Goal: Task Accomplishment & Management: Use online tool/utility

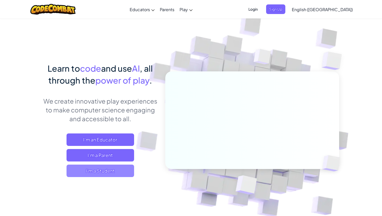
click at [99, 172] on span "I'm a Student" at bounding box center [101, 171] width 68 height 12
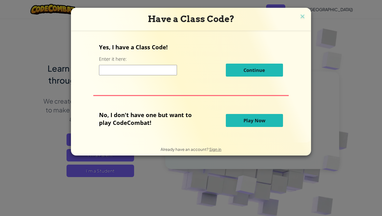
click at [158, 70] on input at bounding box center [138, 70] width 78 height 10
type input "patel.kusp@northeastern.edu"
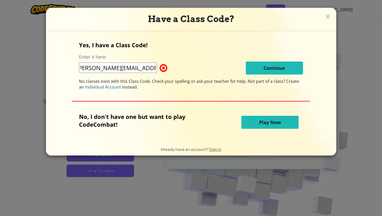
scroll to position [0, 0]
click at [265, 126] on button "Play Now" at bounding box center [270, 122] width 57 height 13
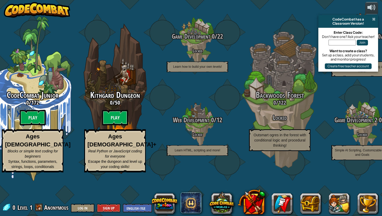
click at [375, 19] on span at bounding box center [373, 19] width 3 height 4
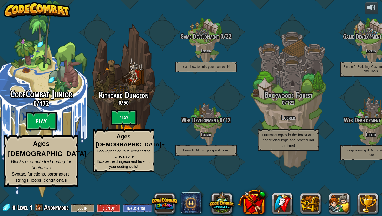
click at [41, 131] on btn "Play" at bounding box center [41, 121] width 31 height 19
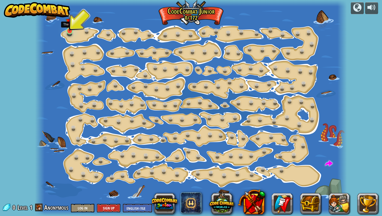
click at [68, 30] on img at bounding box center [70, 22] width 8 height 18
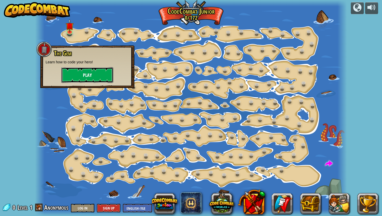
click at [80, 73] on button "Play" at bounding box center [87, 75] width 52 height 16
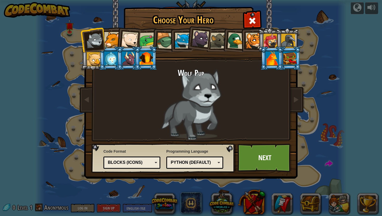
click at [203, 161] on div "Python (Default)" at bounding box center [193, 163] width 45 height 6
click at [142, 162] on div "Blocks (Icons)" at bounding box center [130, 163] width 45 height 6
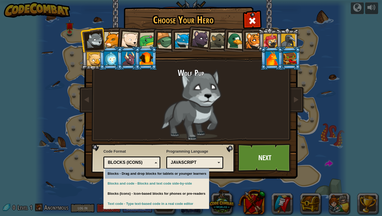
click at [142, 162] on div "Blocks (Icons)" at bounding box center [130, 163] width 45 height 6
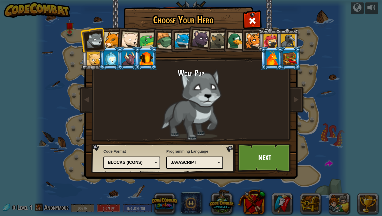
click at [130, 164] on div "Blocks (Icons)" at bounding box center [130, 163] width 45 height 6
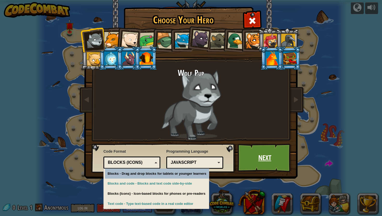
click at [268, 156] on link "Next" at bounding box center [265, 158] width 54 height 29
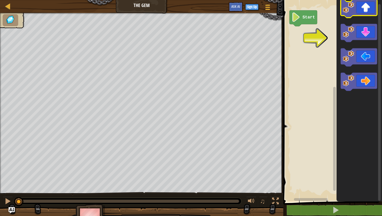
click at [362, 13] on g "Blockly Workspace" at bounding box center [359, 45] width 36 height 92
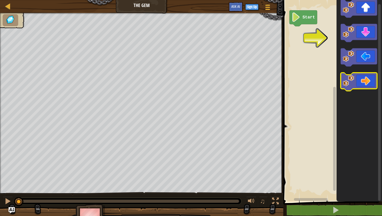
click at [359, 76] on icon "Blockly Workspace" at bounding box center [359, 82] width 36 height 18
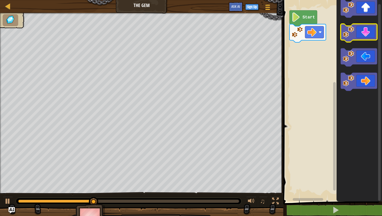
click at [362, 36] on icon "Blockly Workspace" at bounding box center [359, 33] width 36 height 18
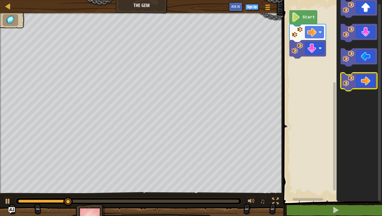
click at [363, 85] on icon "Blockly Workspace" at bounding box center [359, 82] width 36 height 18
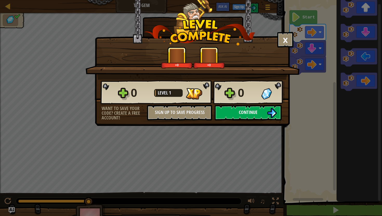
click at [259, 113] on button "Continue" at bounding box center [248, 113] width 67 height 16
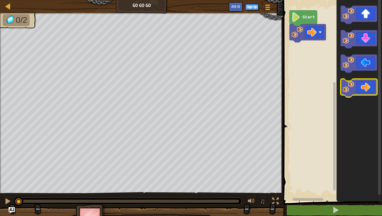
click at [355, 86] on icon "Blockly Workspace" at bounding box center [359, 88] width 36 height 18
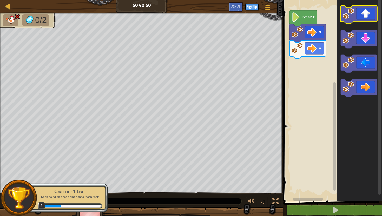
click at [365, 21] on icon "Blockly Workspace" at bounding box center [359, 15] width 36 height 18
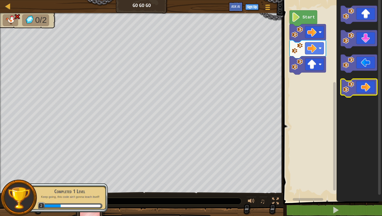
click at [369, 88] on icon "Blockly Workspace" at bounding box center [359, 88] width 36 height 18
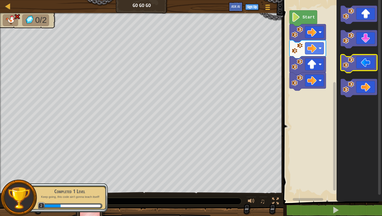
click at [366, 69] on icon "Blockly Workspace" at bounding box center [359, 64] width 36 height 18
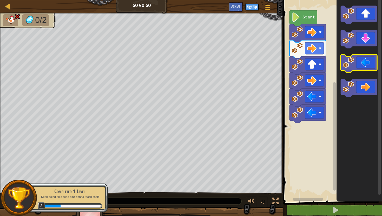
click at [366, 69] on icon "Blockly Workspace" at bounding box center [359, 64] width 36 height 18
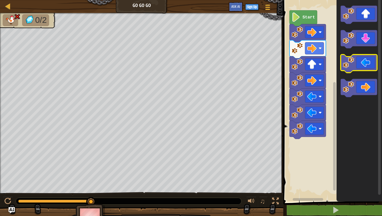
click at [366, 69] on icon "Blockly Workspace" at bounding box center [359, 64] width 36 height 18
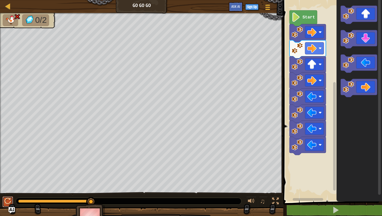
click at [5, 203] on div at bounding box center [7, 201] width 7 height 7
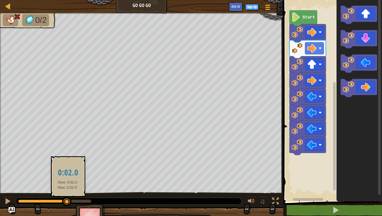
drag, startPoint x: 91, startPoint y: 202, endPoint x: 67, endPoint y: 202, distance: 23.9
click at [67, 202] on div at bounding box center [66, 201] width 9 height 9
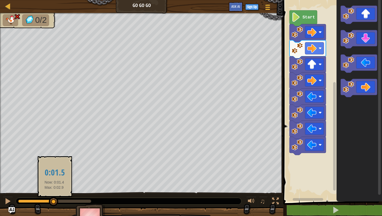
drag, startPoint x: 68, startPoint y: 202, endPoint x: 54, endPoint y: 201, distance: 13.5
click at [54, 201] on div at bounding box center [53, 201] width 9 height 9
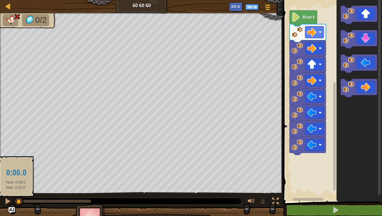
drag, startPoint x: 54, startPoint y: 201, endPoint x: 16, endPoint y: 204, distance: 38.1
click at [16, 204] on div at bounding box center [18, 201] width 9 height 9
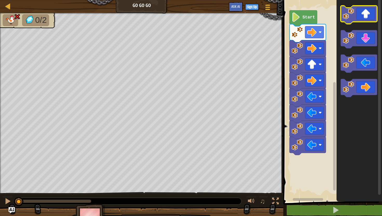
click at [365, 20] on icon "Blockly Workspace" at bounding box center [359, 15] width 36 height 18
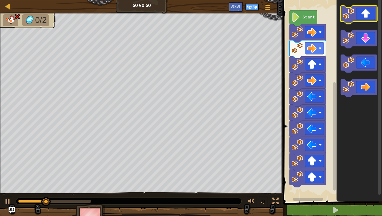
click at [365, 20] on icon "Blockly Workspace" at bounding box center [359, 15] width 36 height 18
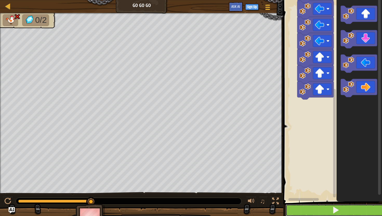
click at [326, 207] on button at bounding box center [336, 211] width 100 height 12
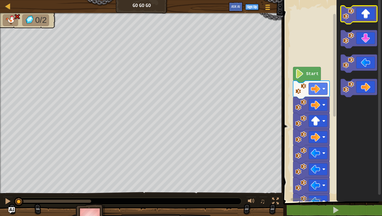
click at [362, 22] on icon "Blockly Workspace" at bounding box center [359, 15] width 36 height 18
click at [4, 198] on button at bounding box center [8, 202] width 10 height 11
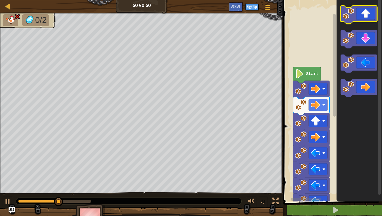
click at [369, 15] on icon "Blockly Workspace" at bounding box center [359, 15] width 36 height 18
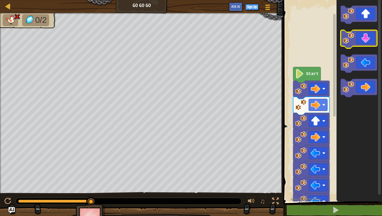
click at [363, 43] on icon "Blockly Workspace" at bounding box center [359, 39] width 36 height 18
click at [364, 72] on rect "Blockly Workspace" at bounding box center [359, 64] width 36 height 18
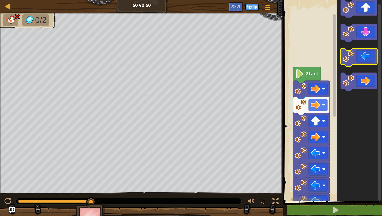
click at [360, 53] on g "Blockly Workspace" at bounding box center [359, 45] width 36 height 92
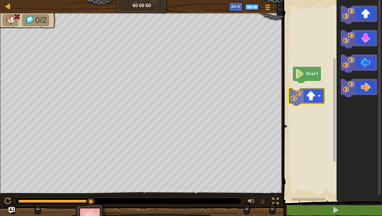
click at [313, 95] on div "Start" at bounding box center [332, 99] width 100 height 204
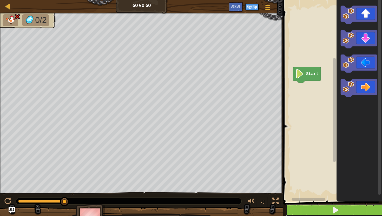
click at [323, 216] on button at bounding box center [336, 211] width 100 height 12
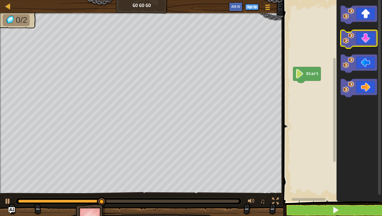
click at [361, 42] on icon "Blockly Workspace" at bounding box center [359, 39] width 36 height 18
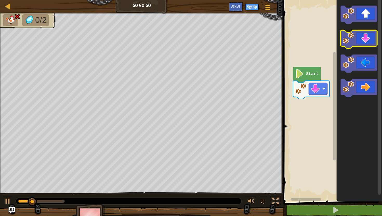
click at [361, 42] on icon "Blockly Workspace" at bounding box center [359, 39] width 36 height 18
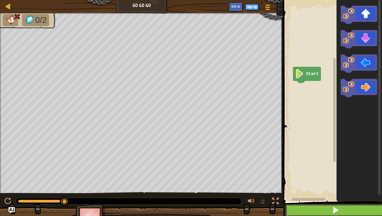
click at [310, 206] on button at bounding box center [336, 211] width 100 height 12
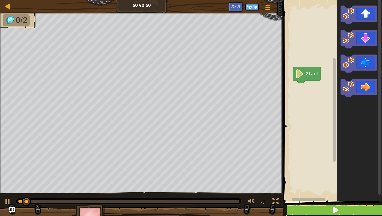
click at [310, 206] on button at bounding box center [336, 211] width 100 height 12
click at [352, 70] on icon "Blockly Workspace" at bounding box center [359, 64] width 36 height 18
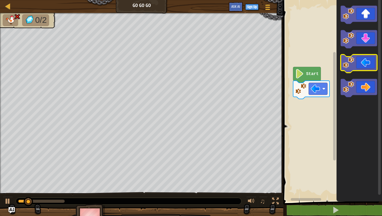
click at [352, 70] on icon "Blockly Workspace" at bounding box center [359, 64] width 36 height 18
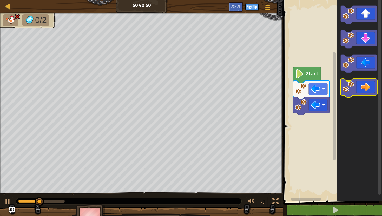
click at [348, 82] on image "Blockly Workspace" at bounding box center [348, 86] width 11 height 11
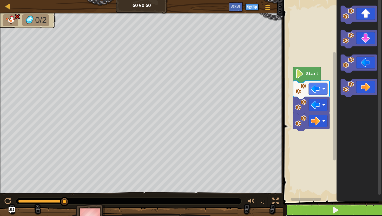
click at [313, 216] on button at bounding box center [336, 211] width 100 height 12
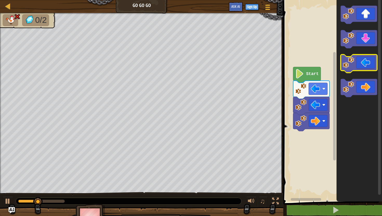
click at [357, 60] on icon "Blockly Workspace" at bounding box center [359, 64] width 36 height 18
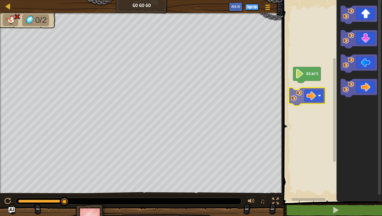
click at [310, 93] on div "Start" at bounding box center [332, 99] width 100 height 204
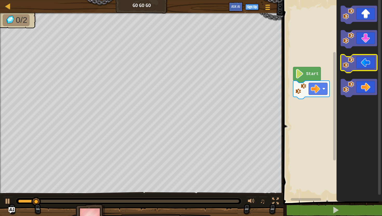
click at [361, 71] on rect "Blockly Workspace" at bounding box center [359, 64] width 36 height 18
click at [311, 104] on div "Start" at bounding box center [332, 99] width 100 height 204
click at [326, 77] on div "Start" at bounding box center [332, 99] width 100 height 204
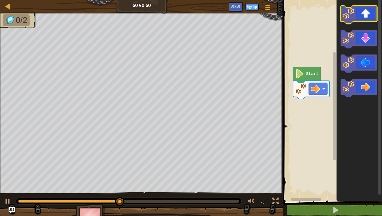
click at [362, 13] on icon "Blockly Workspace" at bounding box center [359, 15] width 36 height 18
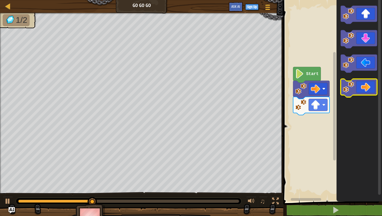
click at [355, 85] on icon "Blockly Workspace" at bounding box center [359, 88] width 36 height 18
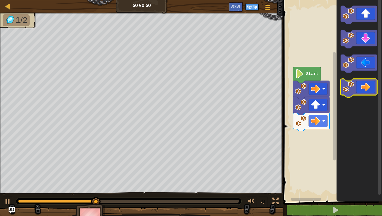
click at [364, 89] on icon "Blockly Workspace" at bounding box center [359, 88] width 36 height 18
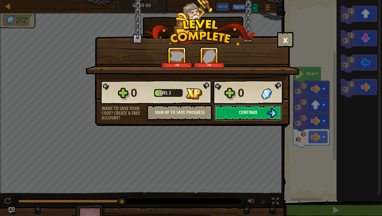
click at [266, 109] on button "Continue" at bounding box center [248, 113] width 67 height 16
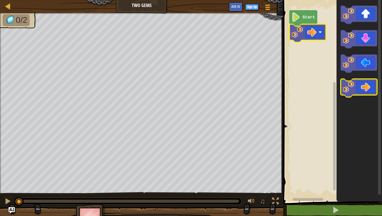
click at [355, 83] on icon "Blockly Workspace" at bounding box center [359, 88] width 36 height 18
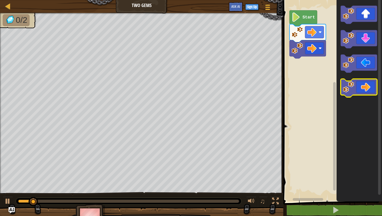
click at [355, 83] on icon "Blockly Workspace" at bounding box center [359, 88] width 36 height 18
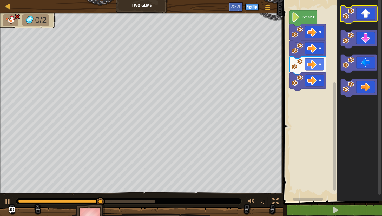
click at [365, 21] on icon "Blockly Workspace" at bounding box center [359, 15] width 36 height 18
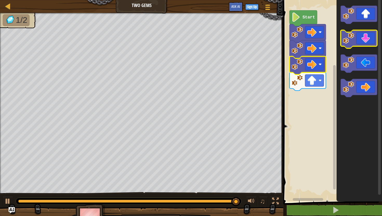
click at [364, 37] on icon "Blockly Workspace" at bounding box center [359, 39] width 36 height 18
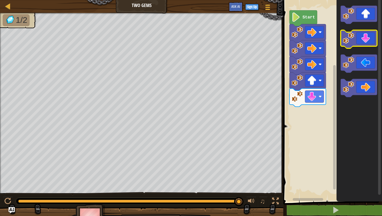
click at [369, 39] on icon "Blockly Workspace" at bounding box center [359, 39] width 36 height 18
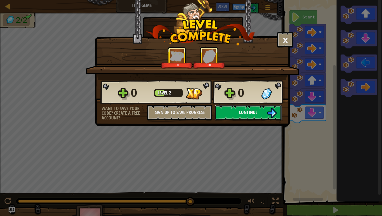
click at [249, 117] on button "Continue" at bounding box center [248, 113] width 67 height 16
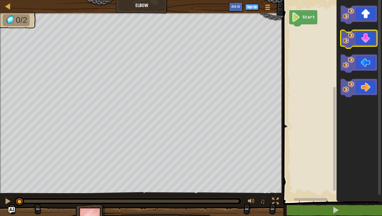
click at [368, 45] on icon "Blockly Workspace" at bounding box center [359, 39] width 36 height 18
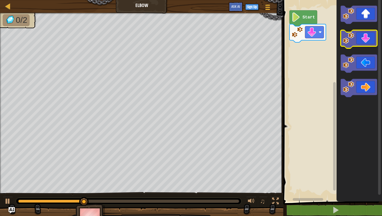
click at [368, 45] on icon "Blockly Workspace" at bounding box center [359, 39] width 36 height 18
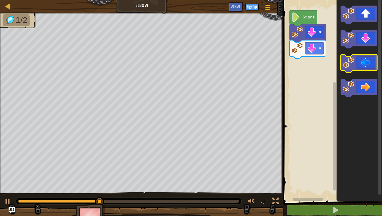
click at [363, 62] on icon "Blockly Workspace" at bounding box center [359, 64] width 36 height 18
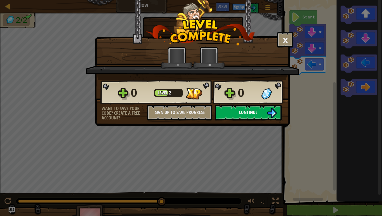
click at [248, 113] on span "Continue" at bounding box center [248, 112] width 19 height 7
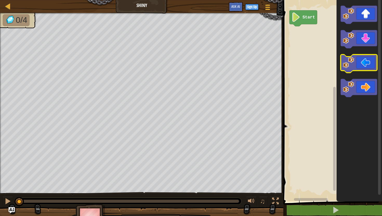
click at [355, 57] on icon "Blockly Workspace" at bounding box center [359, 64] width 36 height 18
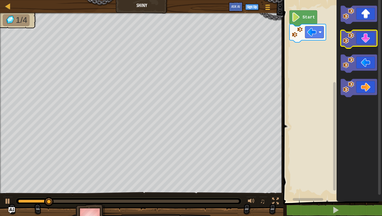
click at [363, 39] on icon "Blockly Workspace" at bounding box center [359, 39] width 36 height 18
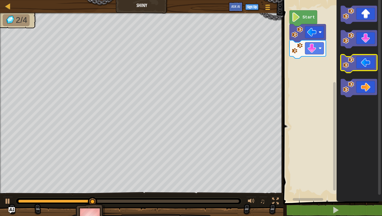
click at [364, 63] on icon "Blockly Workspace" at bounding box center [359, 64] width 36 height 18
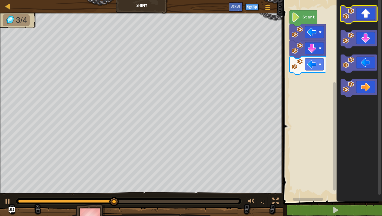
click at [366, 19] on icon "Blockly Workspace" at bounding box center [359, 15] width 36 height 18
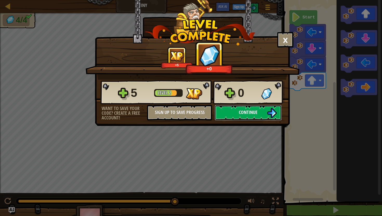
click at [259, 114] on button "Continue" at bounding box center [248, 113] width 67 height 16
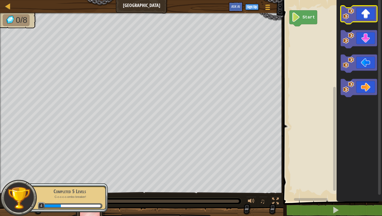
click at [364, 20] on icon "Blockly Workspace" at bounding box center [359, 15] width 36 height 18
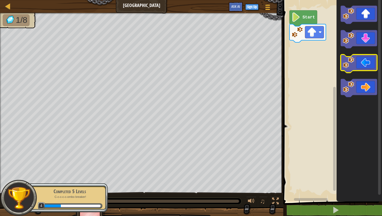
click at [355, 58] on icon "Blockly Workspace" at bounding box center [359, 64] width 36 height 18
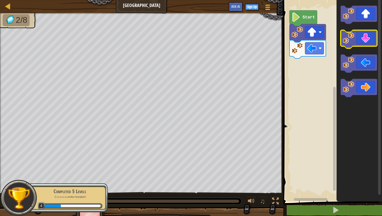
click at [363, 36] on icon "Blockly Workspace" at bounding box center [359, 39] width 36 height 18
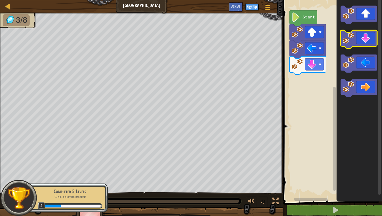
click at [364, 42] on icon "Blockly Workspace" at bounding box center [359, 39] width 36 height 18
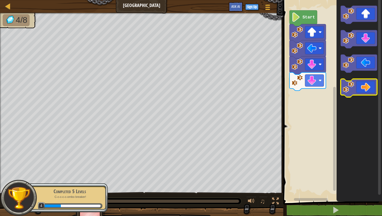
click at [362, 81] on icon "Blockly Workspace" at bounding box center [359, 88] width 36 height 18
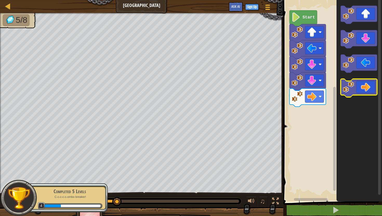
click at [364, 89] on icon "Blockly Workspace" at bounding box center [359, 88] width 36 height 18
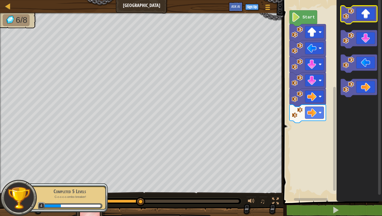
click at [371, 21] on icon "Blockly Workspace" at bounding box center [359, 15] width 36 height 18
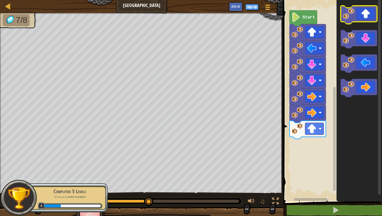
click at [371, 21] on icon "Blockly Workspace" at bounding box center [359, 15] width 36 height 18
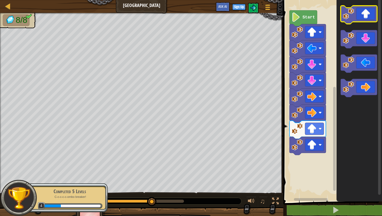
click at [371, 21] on icon "Blockly Workspace" at bounding box center [359, 15] width 36 height 18
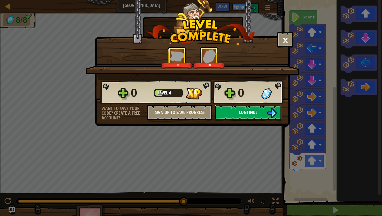
click at [264, 108] on button "Continue" at bounding box center [248, 113] width 67 height 16
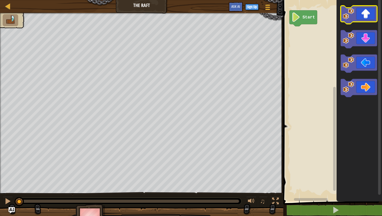
click at [348, 13] on image "Blockly Workspace" at bounding box center [348, 13] width 11 height 11
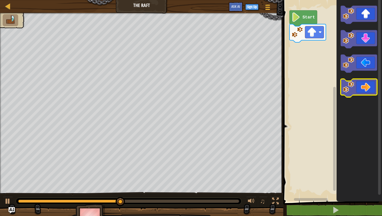
click at [353, 84] on image "Blockly Workspace" at bounding box center [348, 86] width 11 height 11
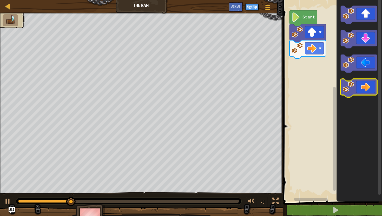
click at [353, 84] on image "Blockly Workspace" at bounding box center [348, 86] width 11 height 11
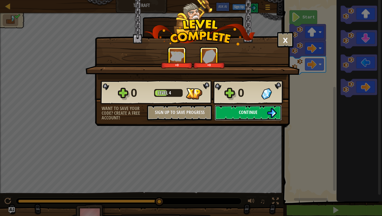
click at [267, 111] on img at bounding box center [272, 113] width 10 height 10
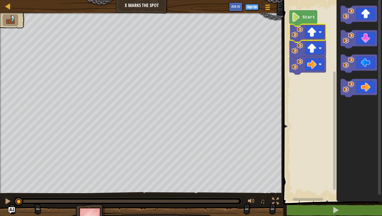
click at [296, 35] on image "Blockly Workspace" at bounding box center [297, 32] width 11 height 11
click at [294, 21] on image "Blockly Workspace" at bounding box center [296, 16] width 9 height 9
click at [296, 21] on image "Blockly Workspace" at bounding box center [296, 16] width 9 height 9
click at [313, 40] on icon "Blockly Workspace" at bounding box center [308, 33] width 36 height 18
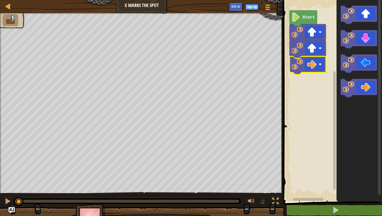
click at [301, 58] on icon "Blockly Workspace" at bounding box center [308, 65] width 36 height 18
click at [297, 49] on image "Blockly Workspace" at bounding box center [297, 48] width 11 height 11
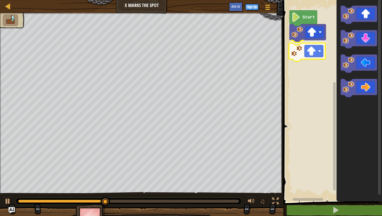
click at [311, 55] on div "Start" at bounding box center [332, 99] width 100 height 204
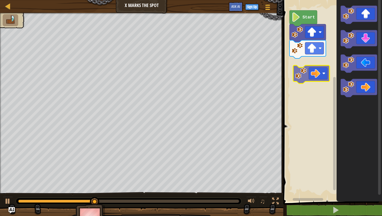
click at [310, 75] on div "Start" at bounding box center [332, 99] width 100 height 204
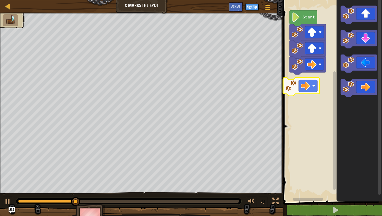
click at [309, 81] on div "Start" at bounding box center [332, 99] width 100 height 204
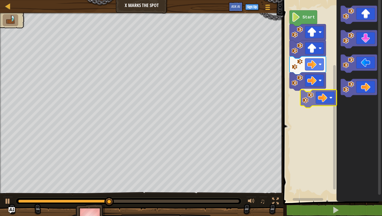
click at [312, 107] on div "Start" at bounding box center [332, 99] width 100 height 204
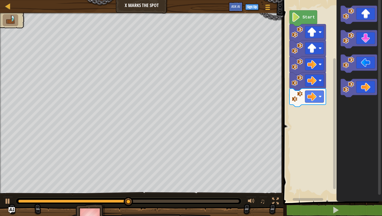
click at [311, 117] on div "Start" at bounding box center [332, 99] width 100 height 204
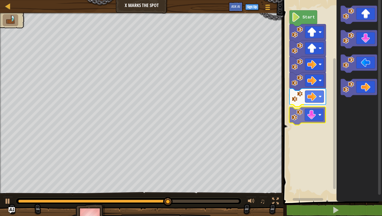
click at [325, 118] on div "Start" at bounding box center [332, 99] width 100 height 204
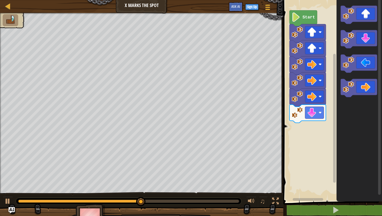
click at [331, 130] on div "Start" at bounding box center [332, 99] width 100 height 204
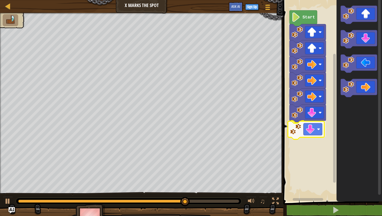
click at [309, 134] on div "Start" at bounding box center [332, 99] width 100 height 204
click at [321, 140] on div "Start" at bounding box center [332, 99] width 100 height 204
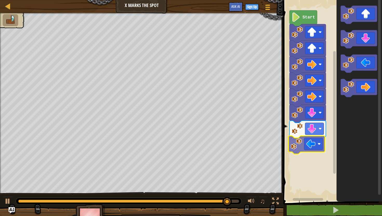
click at [313, 146] on div "Start" at bounding box center [332, 99] width 100 height 204
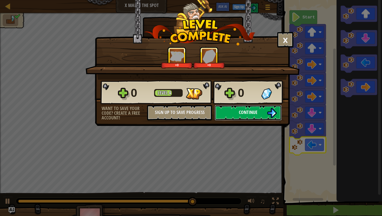
click at [263, 117] on button "Continue" at bounding box center [248, 113] width 67 height 16
